Goal: Transaction & Acquisition: Purchase product/service

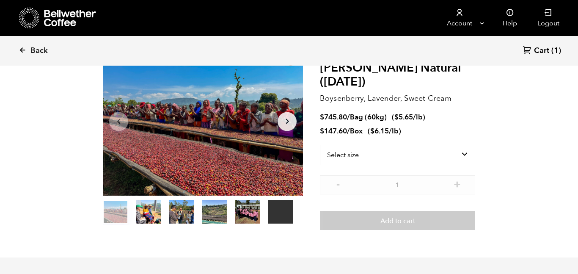
scroll to position [368, 362]
click at [55, 20] on icon at bounding box center [70, 18] width 53 height 17
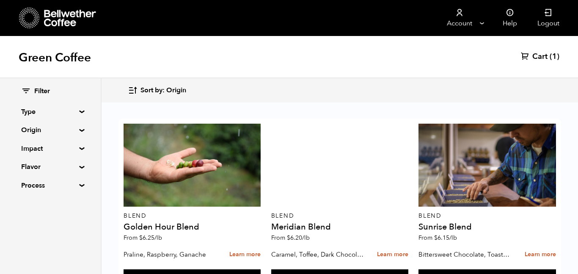
scroll to position [728, 0]
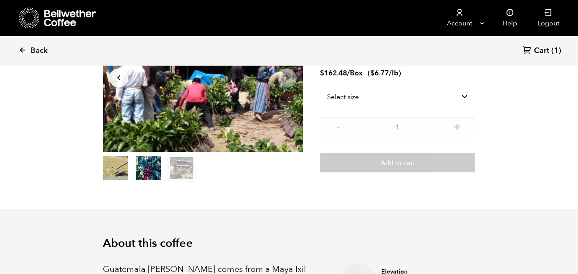
scroll to position [29, 0]
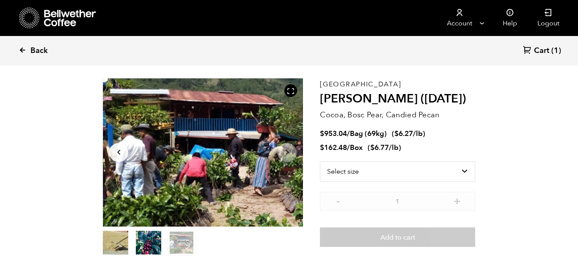
click at [22, 50] on icon at bounding box center [23, 50] width 8 height 8
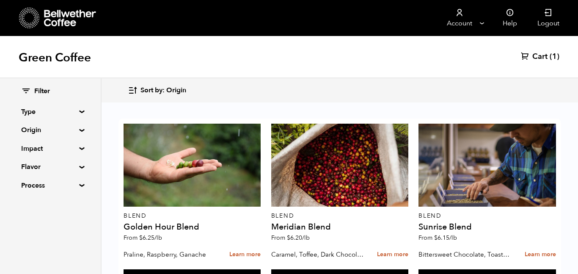
scroll to position [90, 0]
